Goal: Transaction & Acquisition: Purchase product/service

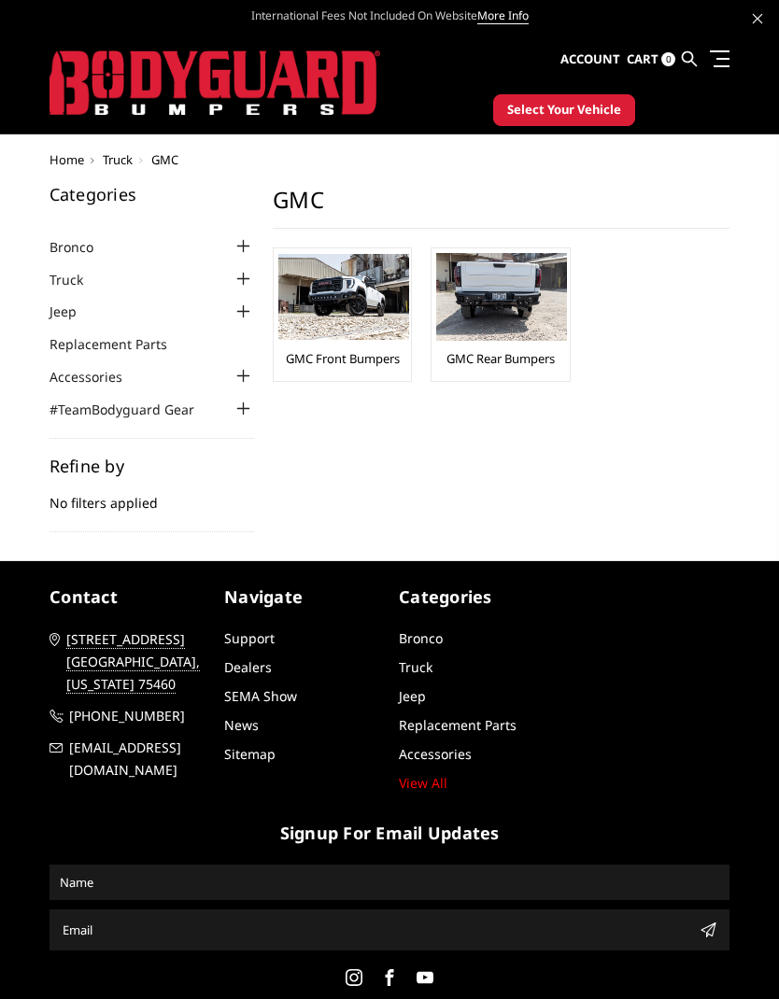
click at [351, 303] on img at bounding box center [343, 297] width 131 height 86
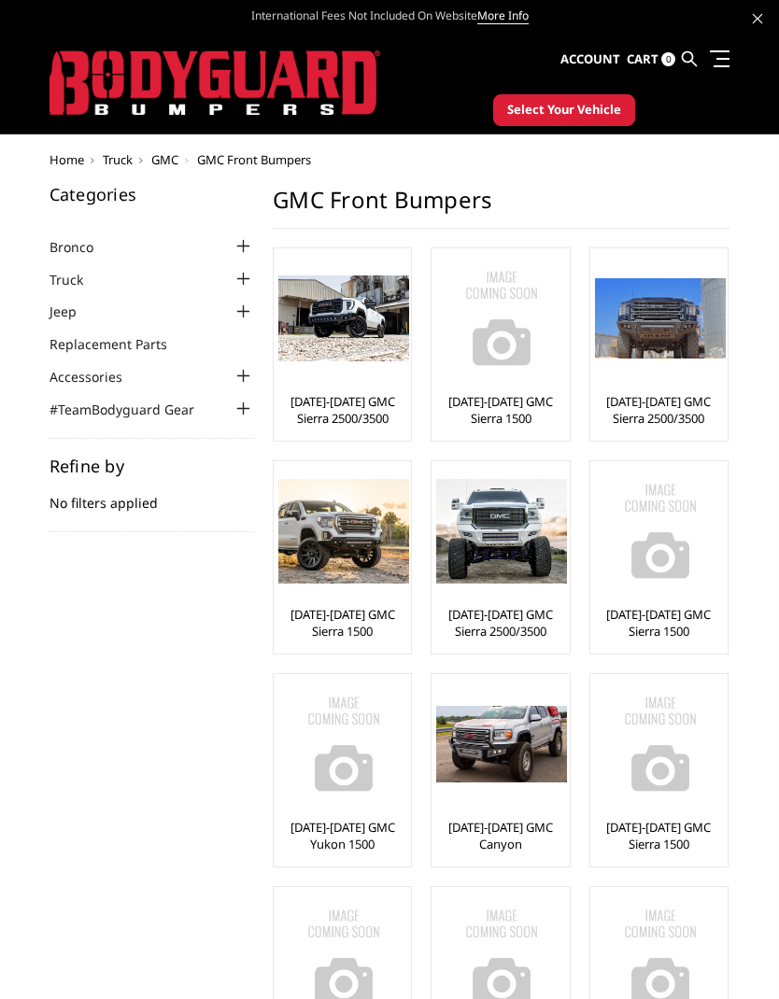
click at [340, 331] on img at bounding box center [343, 318] width 131 height 86
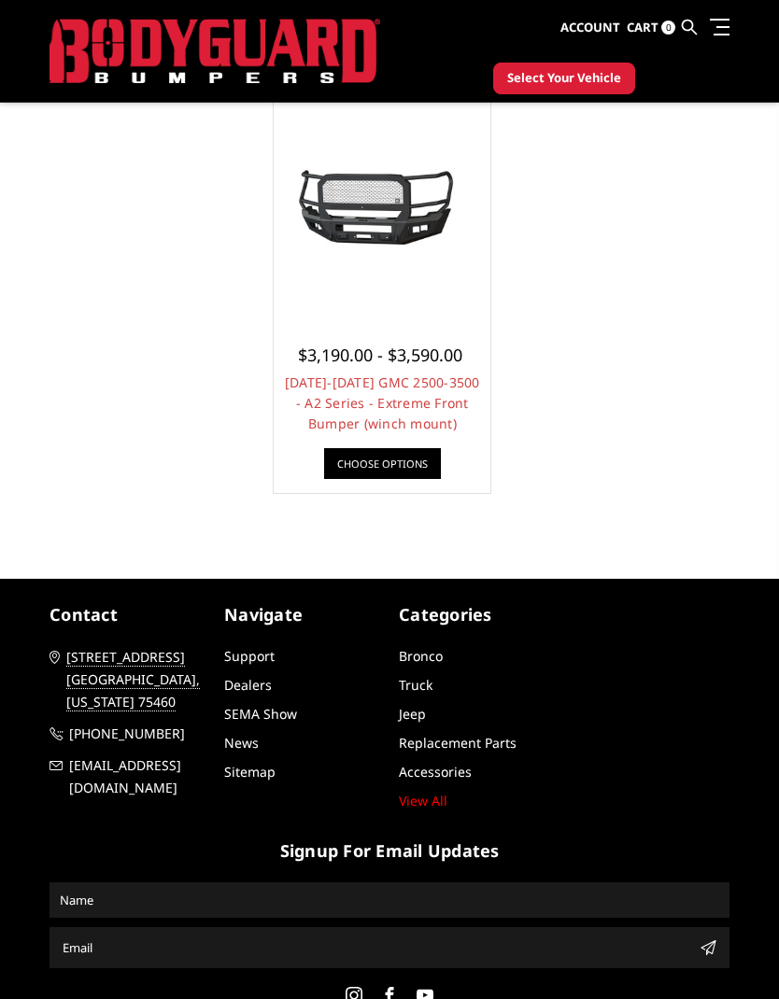
scroll to position [1840, 0]
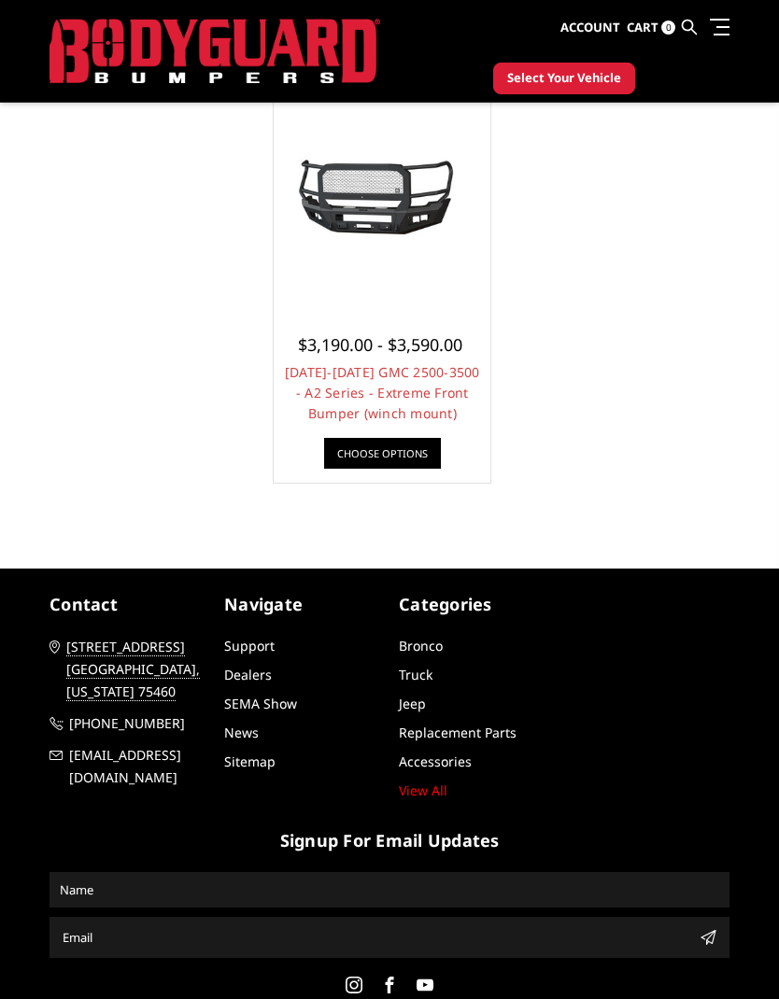
click at [398, 457] on link "Choose Options" at bounding box center [382, 453] width 117 height 31
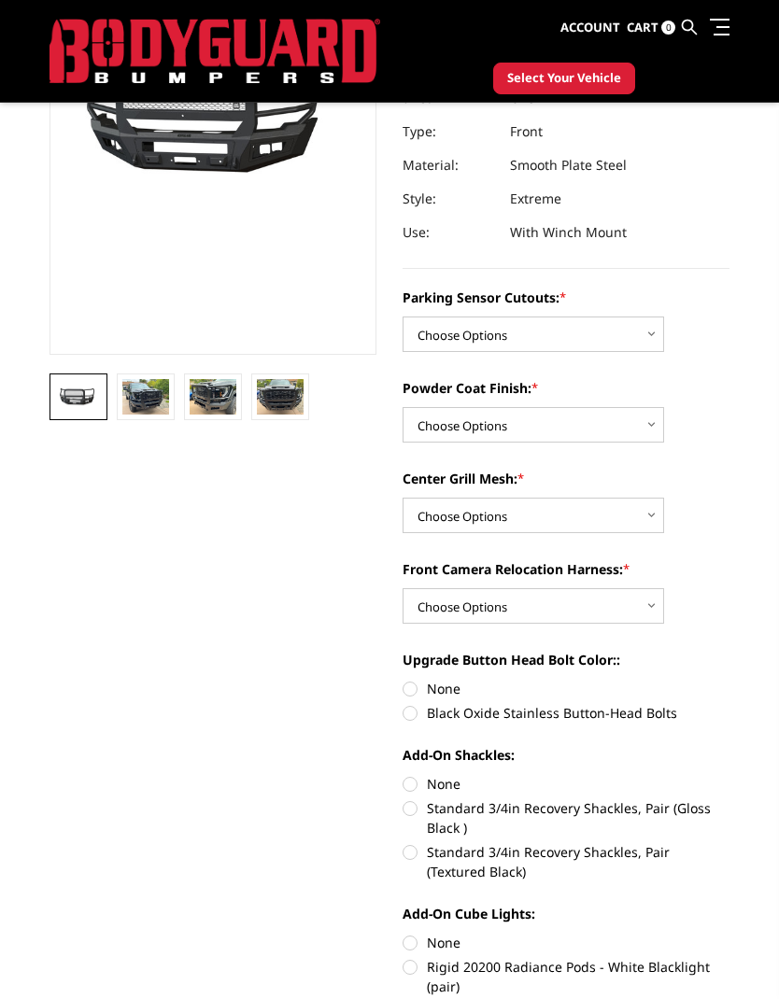
scroll to position [261, 0]
